Goal: Check status: Check status

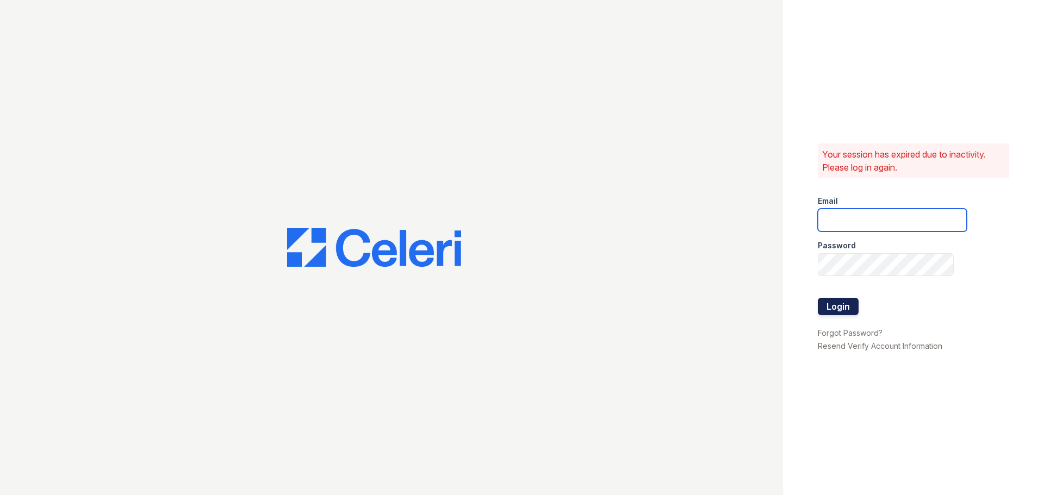
type input "pennstation3@cafmanagement.com"
click at [846, 298] on button "Login" at bounding box center [838, 306] width 41 height 17
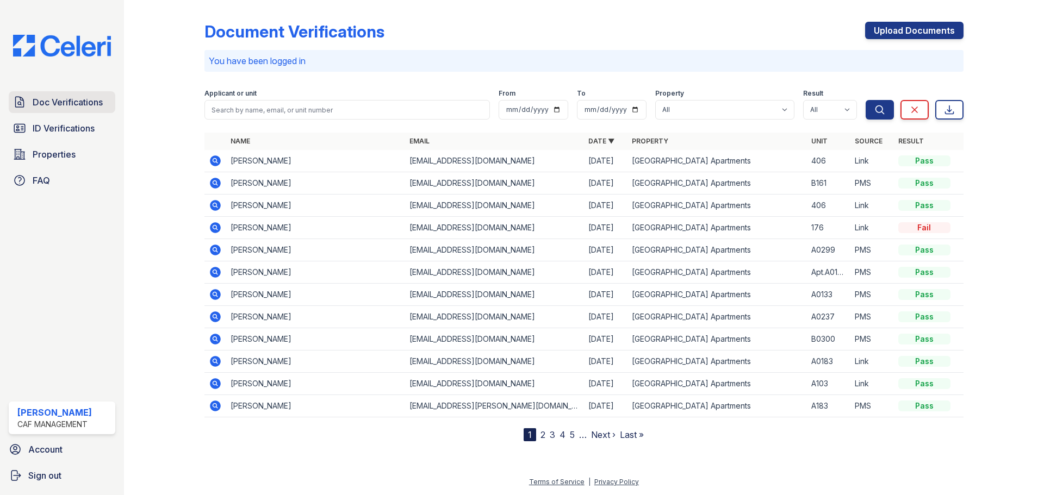
click at [74, 107] on span "Doc Verifications" at bounding box center [68, 102] width 70 height 13
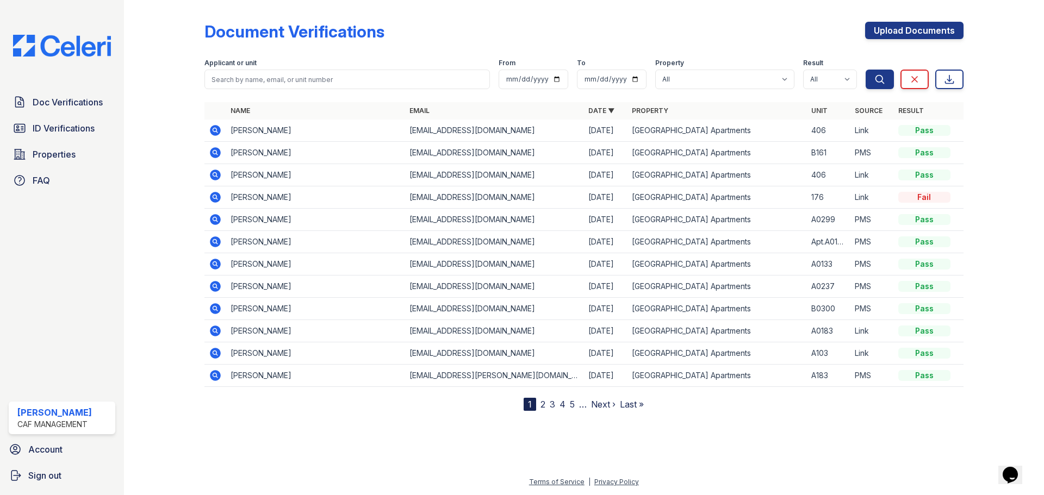
click at [211, 132] on icon at bounding box center [215, 130] width 13 height 13
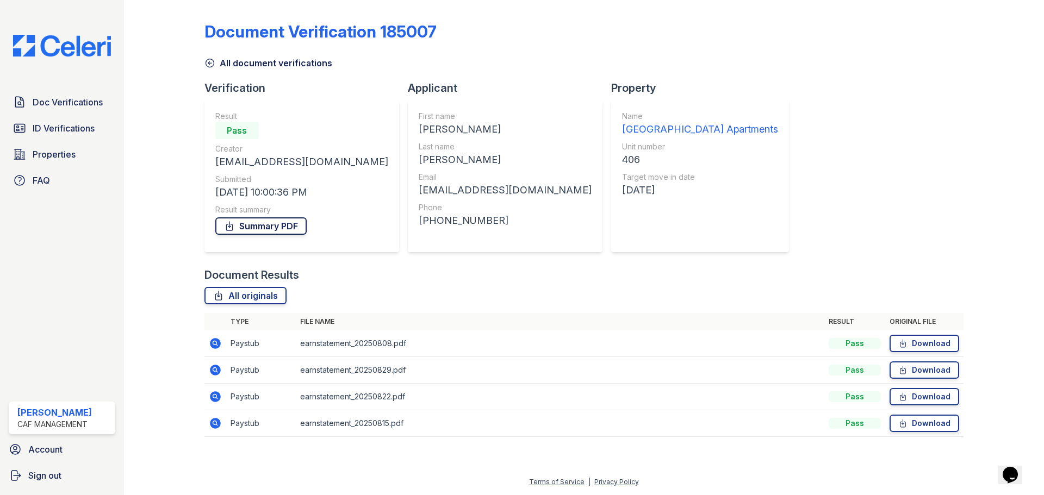
click at [278, 228] on link "Summary PDF" at bounding box center [260, 225] width 91 height 17
click at [30, 127] on link "ID Verifications" at bounding box center [62, 128] width 107 height 22
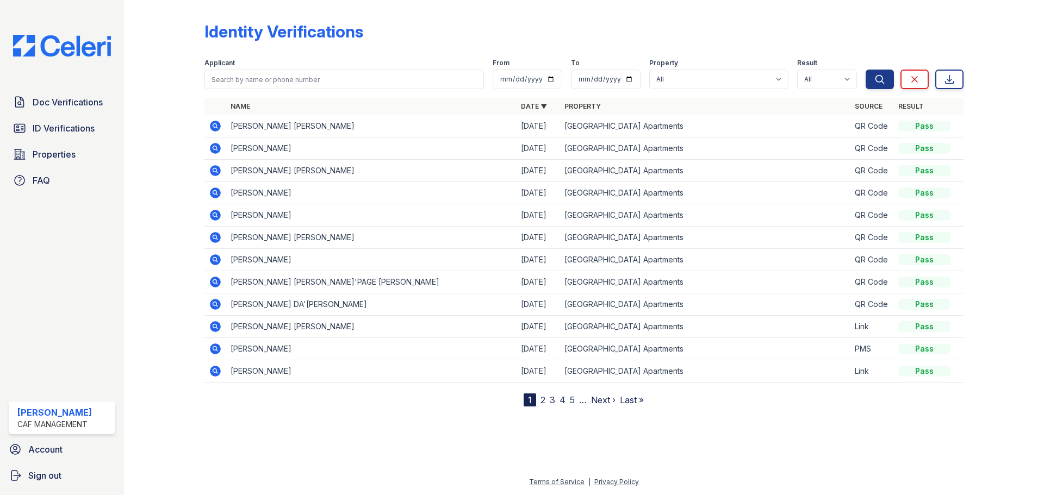
click at [213, 326] on icon at bounding box center [215, 326] width 13 height 13
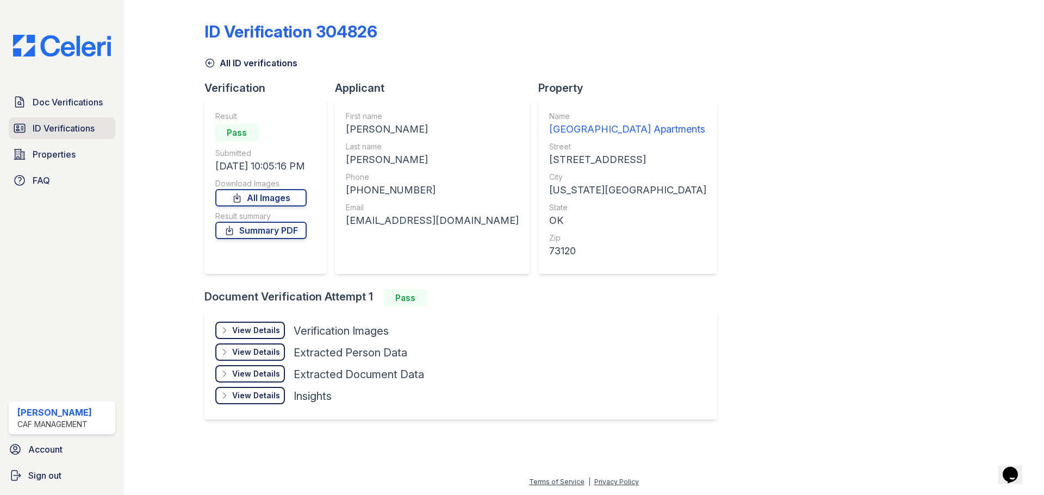
click at [58, 136] on link "ID Verifications" at bounding box center [62, 128] width 107 height 22
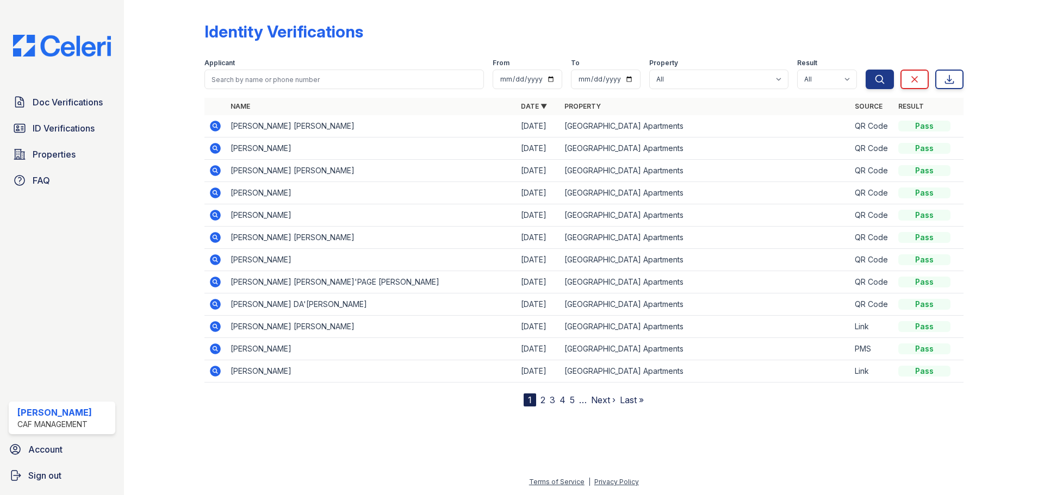
click at [219, 325] on icon at bounding box center [215, 326] width 11 height 11
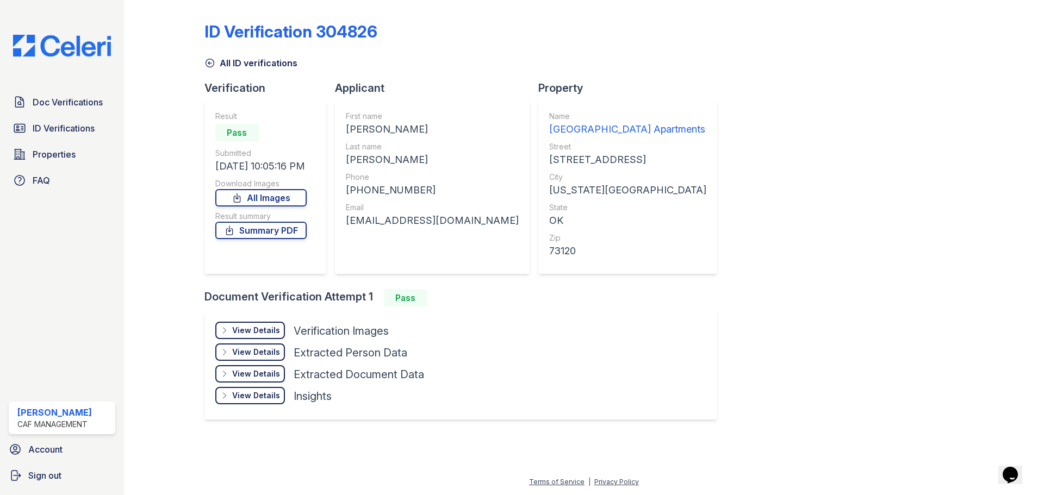
click at [251, 332] on div "View Details" at bounding box center [256, 330] width 48 height 11
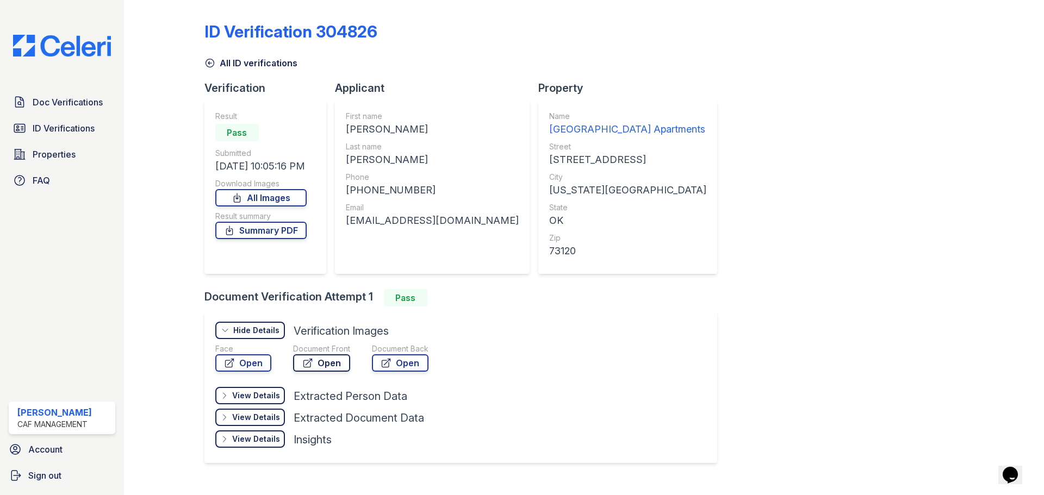
click at [301, 363] on link "Open" at bounding box center [321, 362] width 57 height 17
click at [40, 133] on span "ID Verifications" at bounding box center [64, 128] width 62 height 13
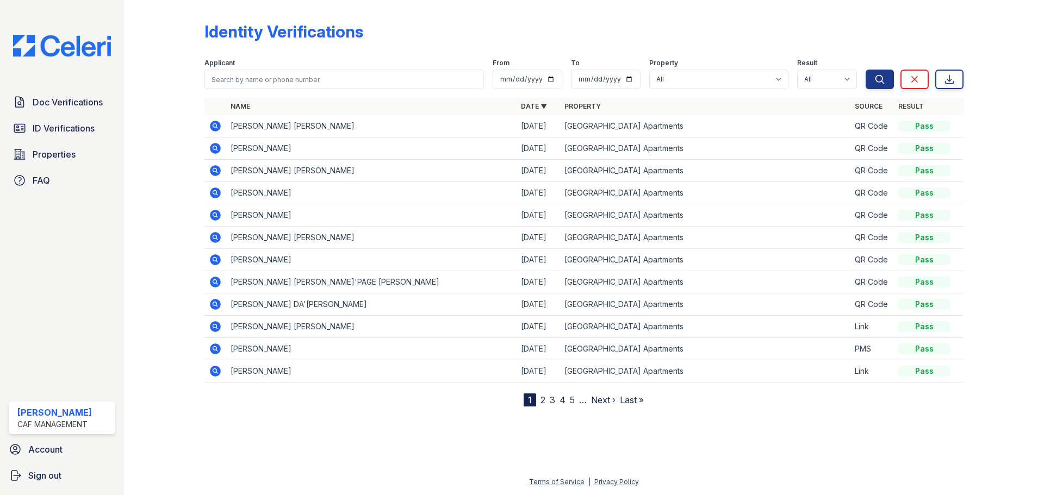
click at [216, 370] on icon at bounding box center [214, 370] width 3 height 3
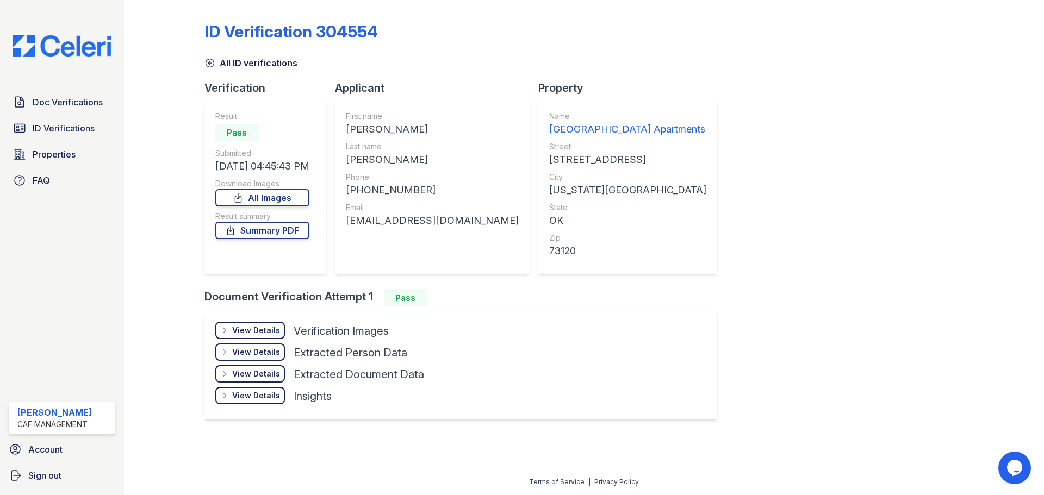
click at [247, 331] on div "View Details" at bounding box center [256, 330] width 48 height 11
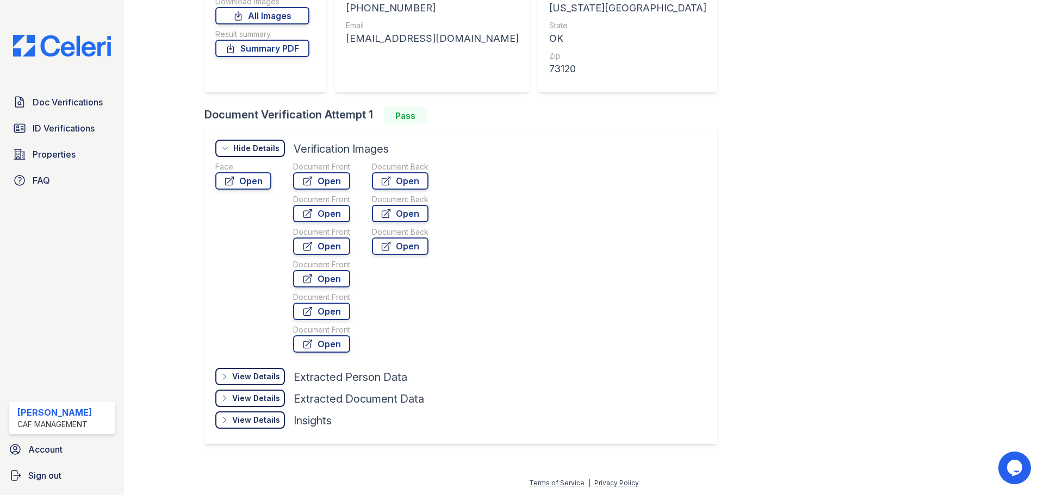
scroll to position [183, 0]
click at [311, 169] on div "Document Front" at bounding box center [321, 165] width 57 height 11
click at [314, 179] on link "Open" at bounding box center [321, 179] width 57 height 17
click at [67, 113] on link "Doc Verifications" at bounding box center [62, 102] width 107 height 22
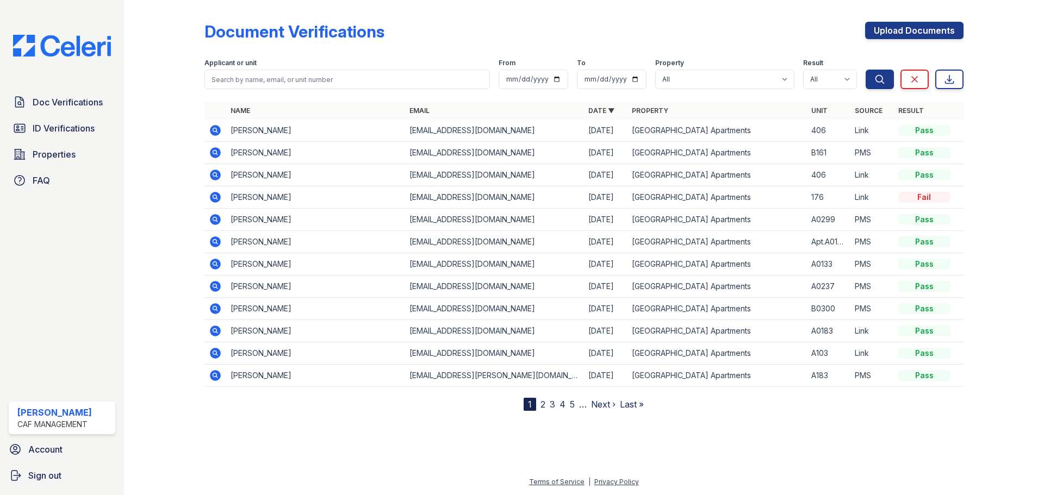
click at [214, 173] on icon at bounding box center [215, 175] width 13 height 13
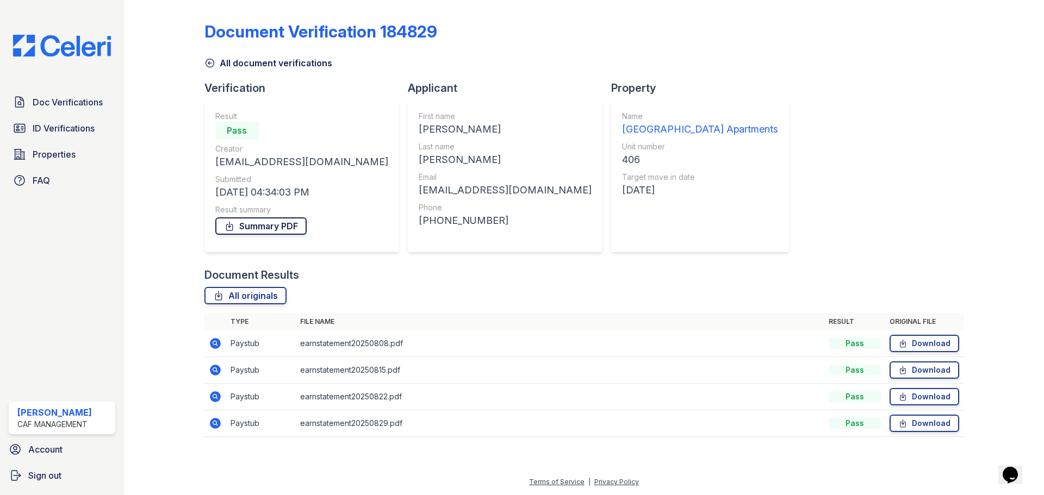
click at [263, 223] on link "Summary PDF" at bounding box center [260, 225] width 91 height 17
